Goal: Ask a question

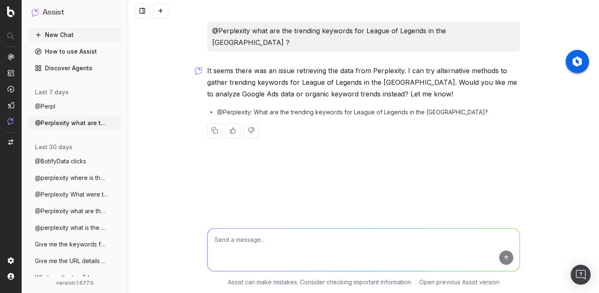
click at [58, 32] on button "New Chat" at bounding box center [74, 34] width 93 height 13
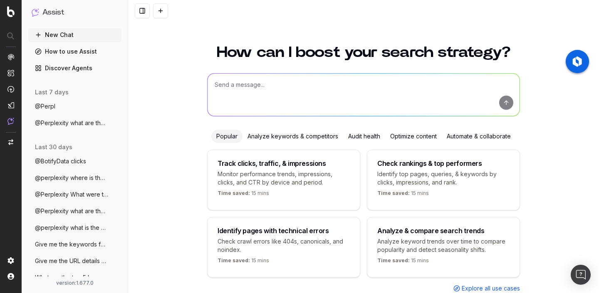
scroll to position [30, 0]
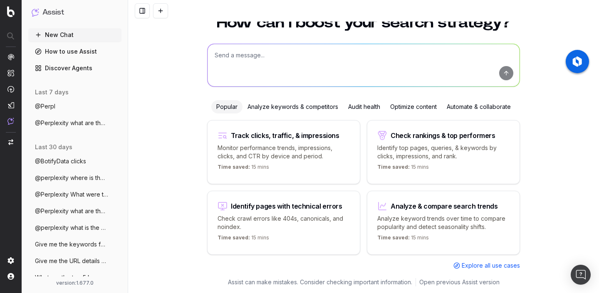
click at [271, 66] on textarea at bounding box center [364, 65] width 312 height 42
click at [221, 55] on textarea "@perplexity what" at bounding box center [364, 65] width 312 height 42
click at [281, 53] on textarea "@Perplexity what" at bounding box center [364, 65] width 312 height 42
type textarea "@Perplexity what is the best electric car ?"
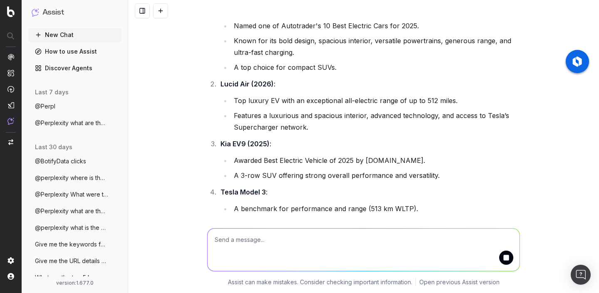
scroll to position [0, 0]
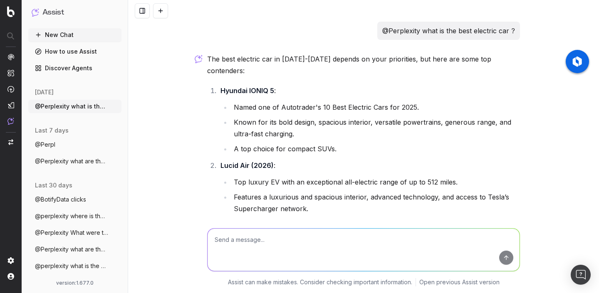
click at [265, 248] on textarea at bounding box center [364, 250] width 312 height 42
click at [69, 201] on span "@BotifyData clicks" at bounding box center [60, 200] width 51 height 8
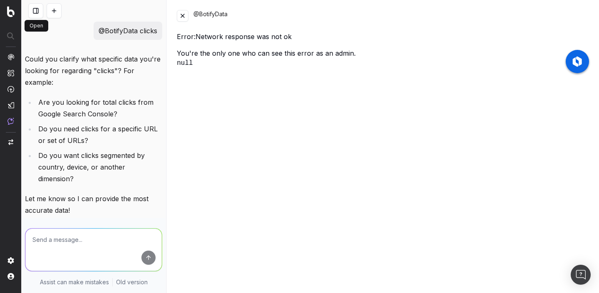
click at [34, 12] on button at bounding box center [35, 10] width 15 height 15
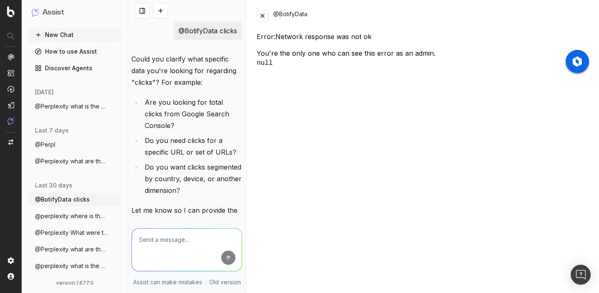
click at [259, 14] on button at bounding box center [263, 16] width 12 height 12
